Goal: Transaction & Acquisition: Book appointment/travel/reservation

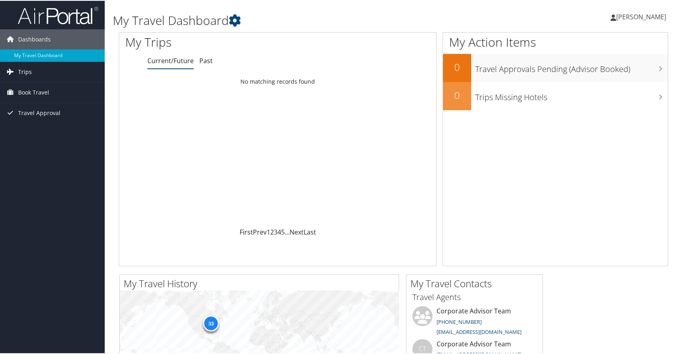
click at [43, 73] on link "Trips" at bounding box center [52, 71] width 105 height 20
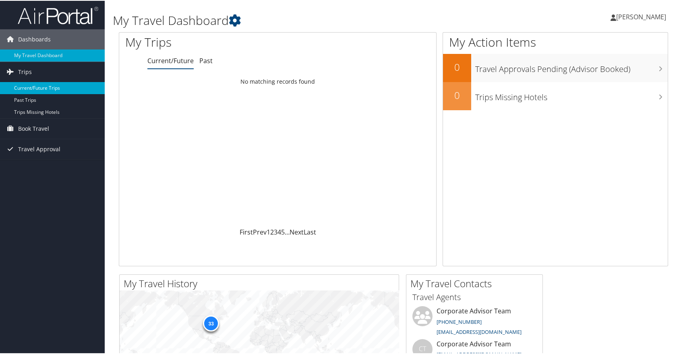
click at [45, 88] on link "Current/Future Trips" at bounding box center [52, 87] width 105 height 12
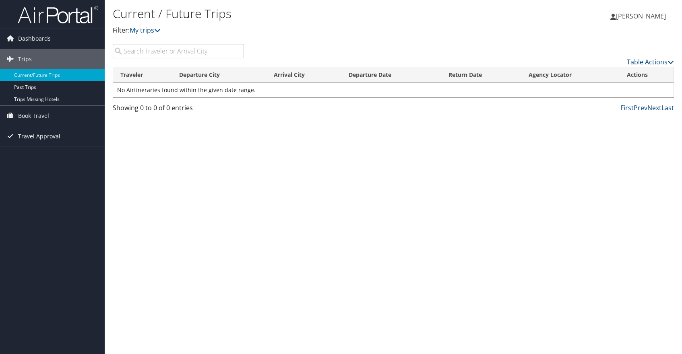
click at [45, 136] on span "Travel Approval" at bounding box center [39, 136] width 42 height 20
click at [48, 155] on link "Pending Trip Approvals" at bounding box center [52, 153] width 105 height 12
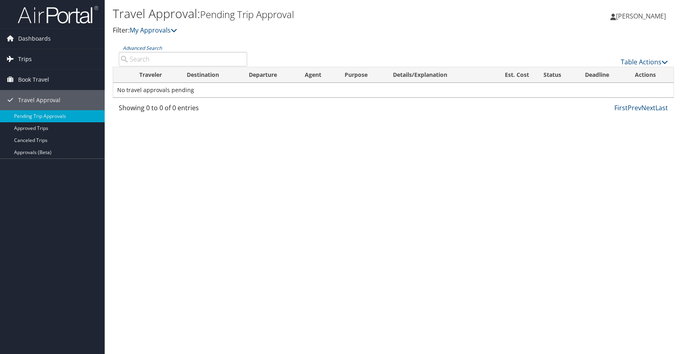
click at [42, 57] on link "Trips" at bounding box center [52, 59] width 105 height 20
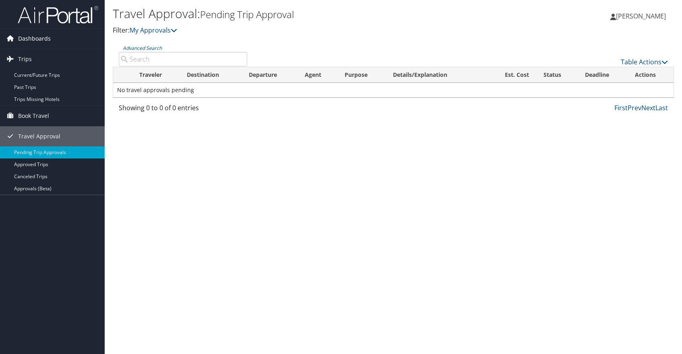
click at [42, 36] on span "Dashboards" at bounding box center [34, 39] width 33 height 20
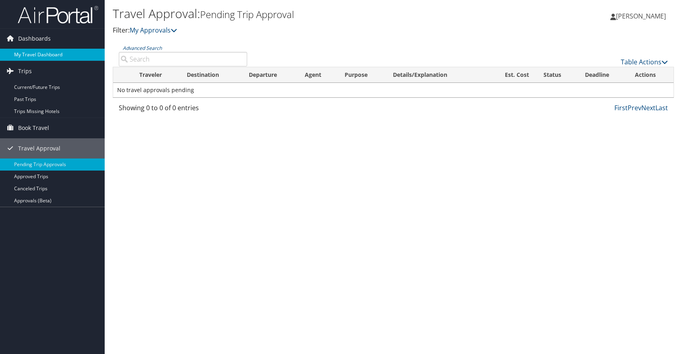
click at [56, 54] on link "My Travel Dashboard" at bounding box center [52, 55] width 105 height 12
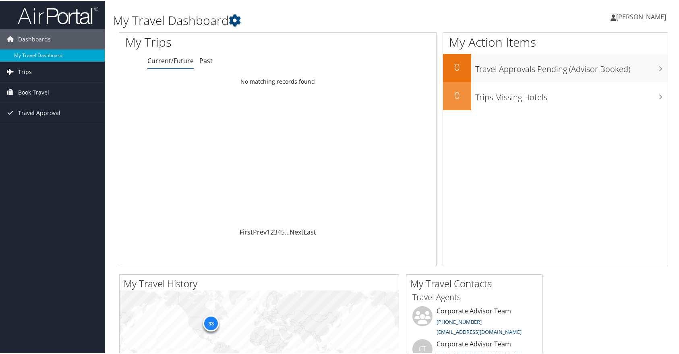
click at [41, 71] on link "Trips" at bounding box center [52, 71] width 105 height 20
click at [29, 128] on span "Book Travel" at bounding box center [33, 128] width 31 height 20
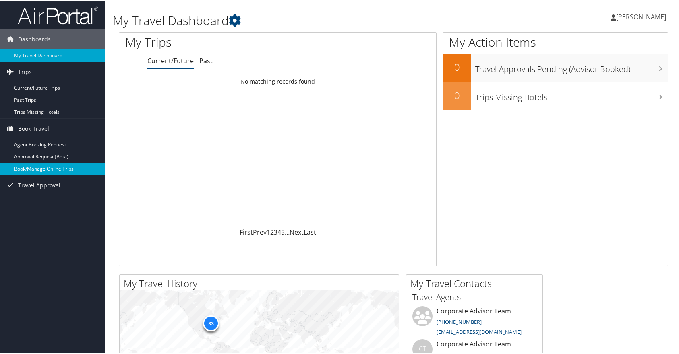
click at [64, 168] on link "Book/Manage Online Trips" at bounding box center [52, 168] width 105 height 12
